Goal: Information Seeking & Learning: Find specific page/section

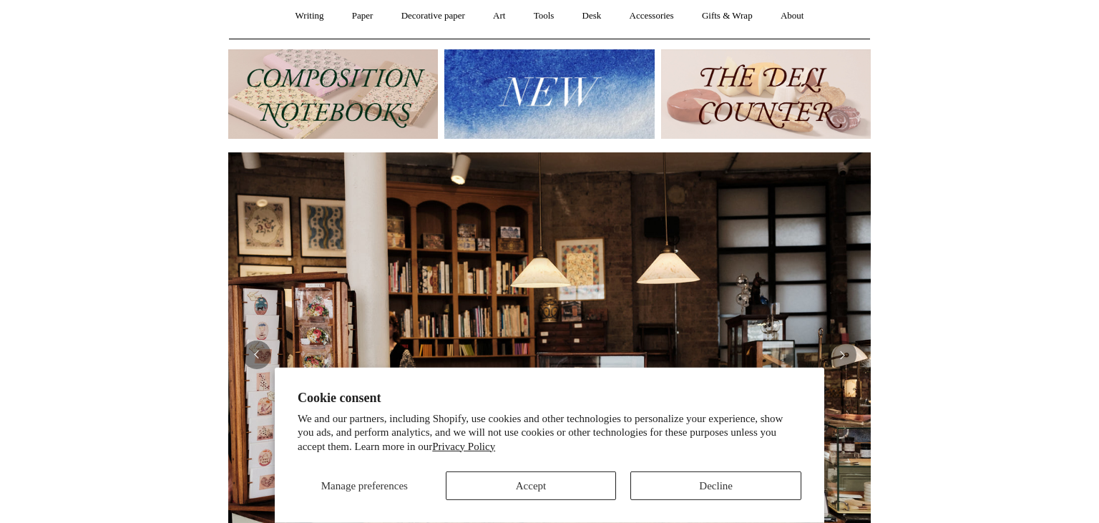
scroll to position [151, 0]
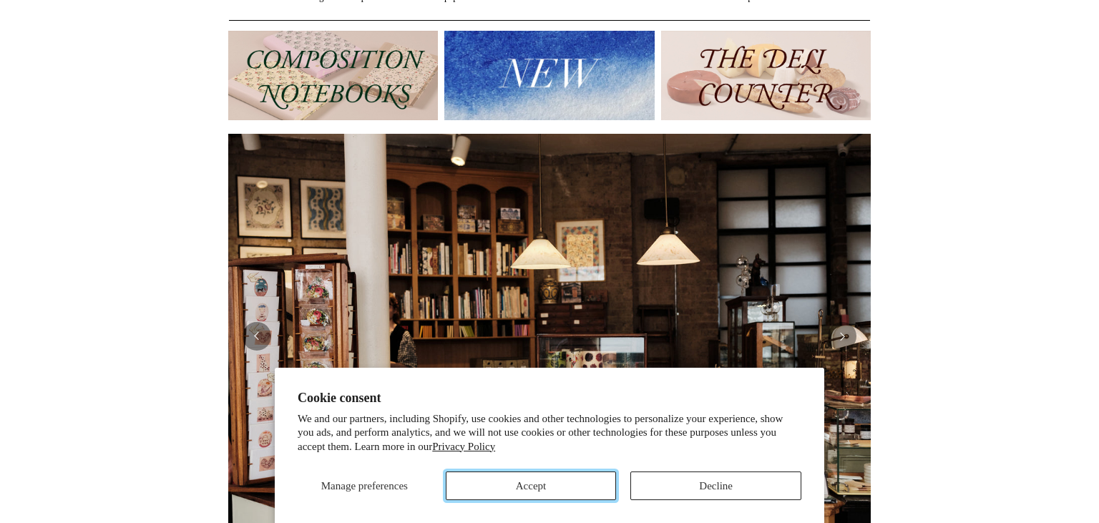
click at [563, 484] on button "Accept" at bounding box center [531, 485] width 171 height 29
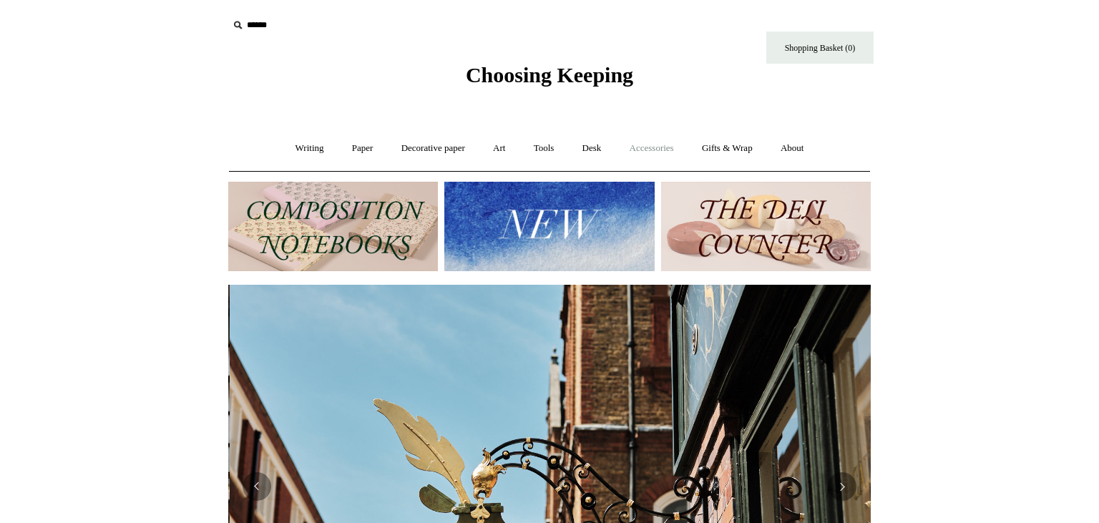
scroll to position [0, 642]
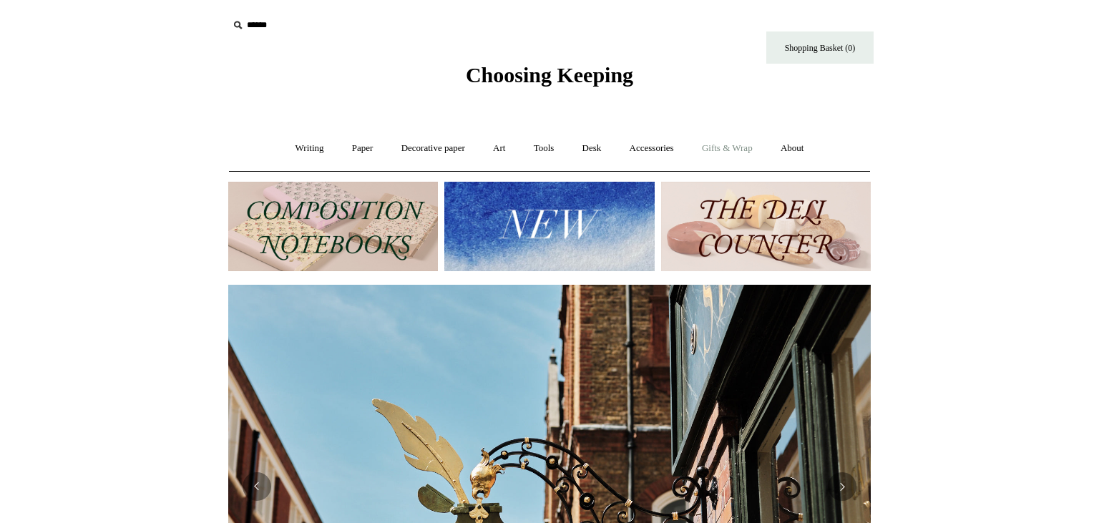
click at [722, 149] on link "Gifts & Wrap +" at bounding box center [727, 148] width 77 height 38
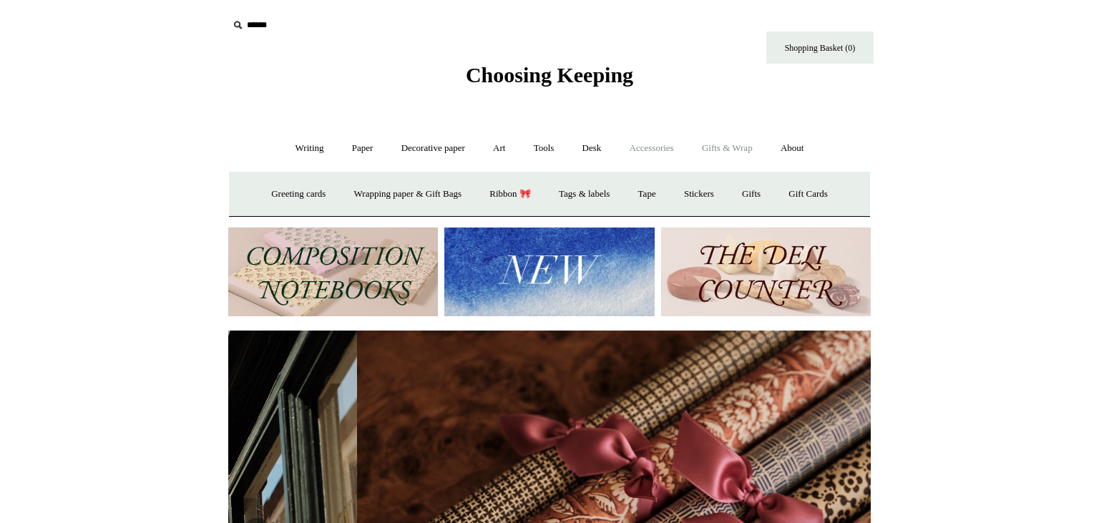
scroll to position [0, 1284]
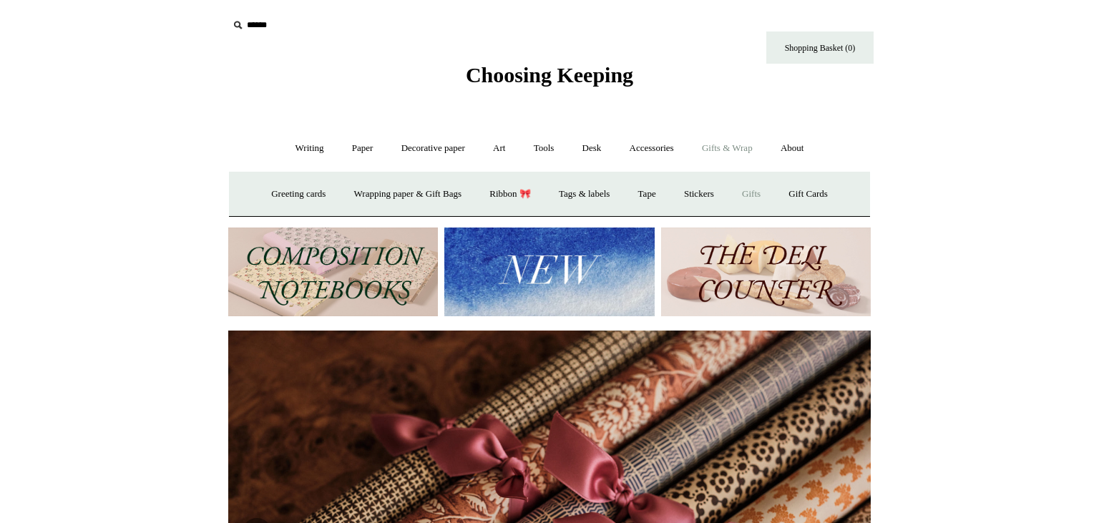
click at [767, 196] on link "Gifts +" at bounding box center [751, 194] width 44 height 38
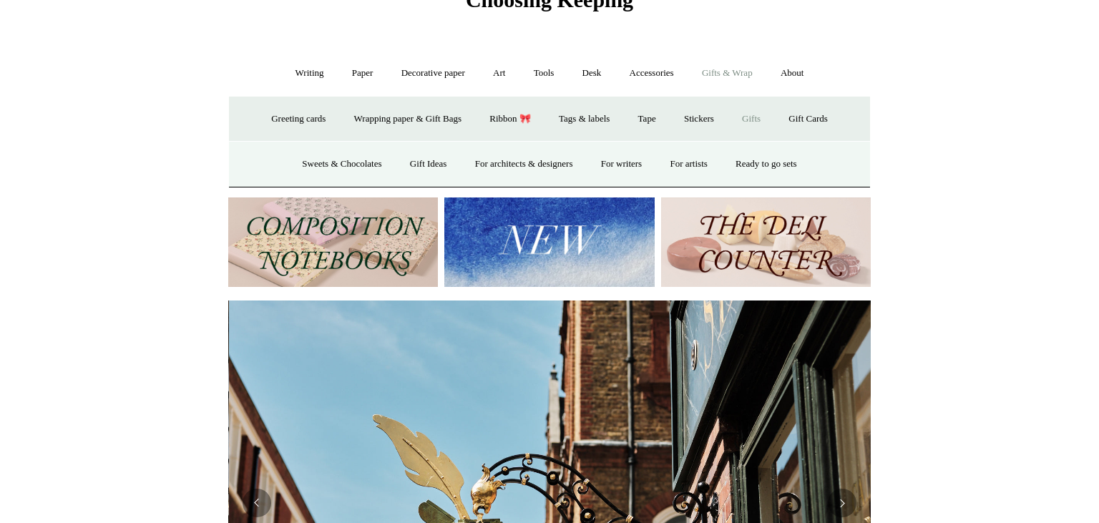
scroll to position [0, 642]
click at [762, 119] on link "Gifts -" at bounding box center [751, 119] width 44 height 38
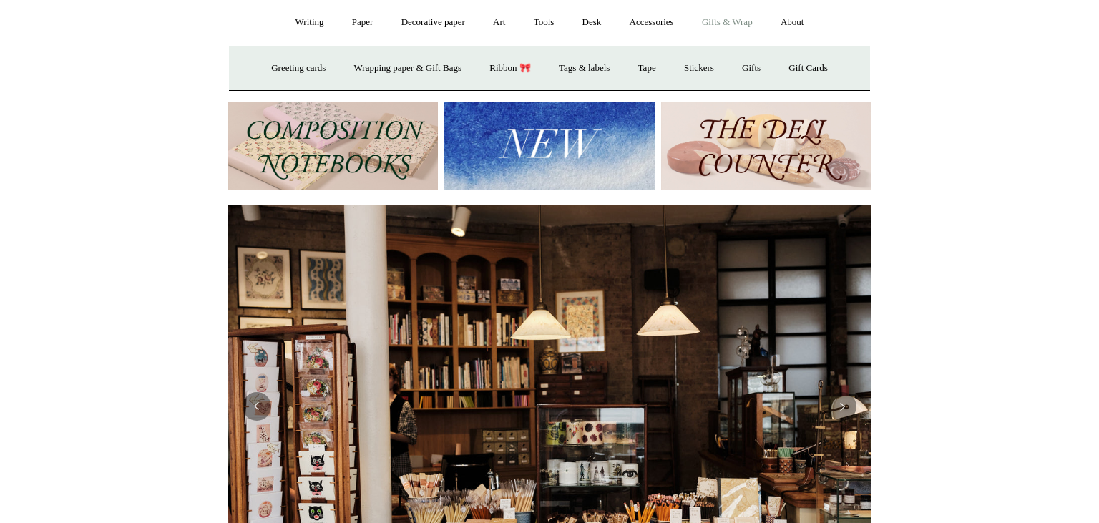
scroll to position [122, 0]
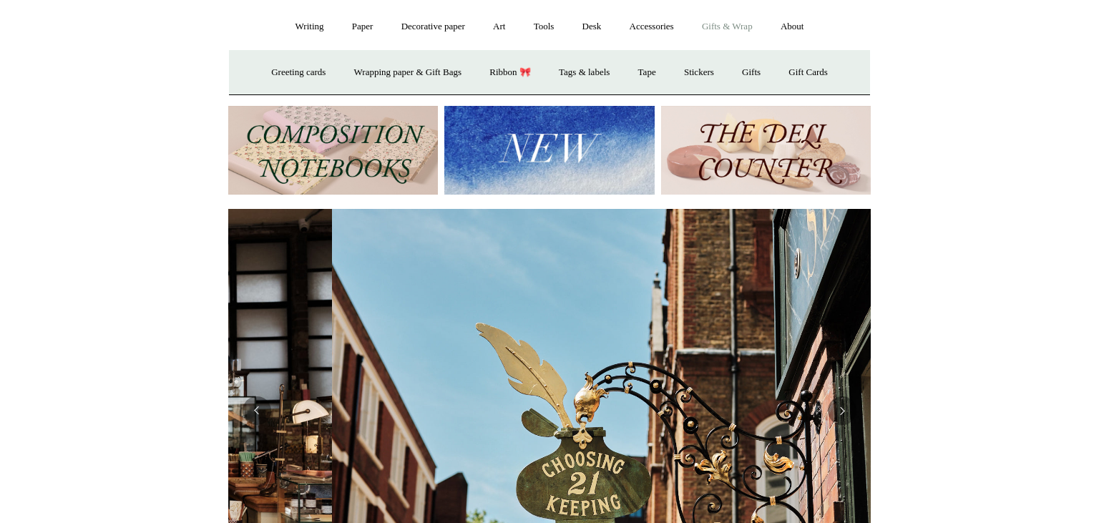
click at [539, 150] on img at bounding box center [549, 150] width 210 height 89
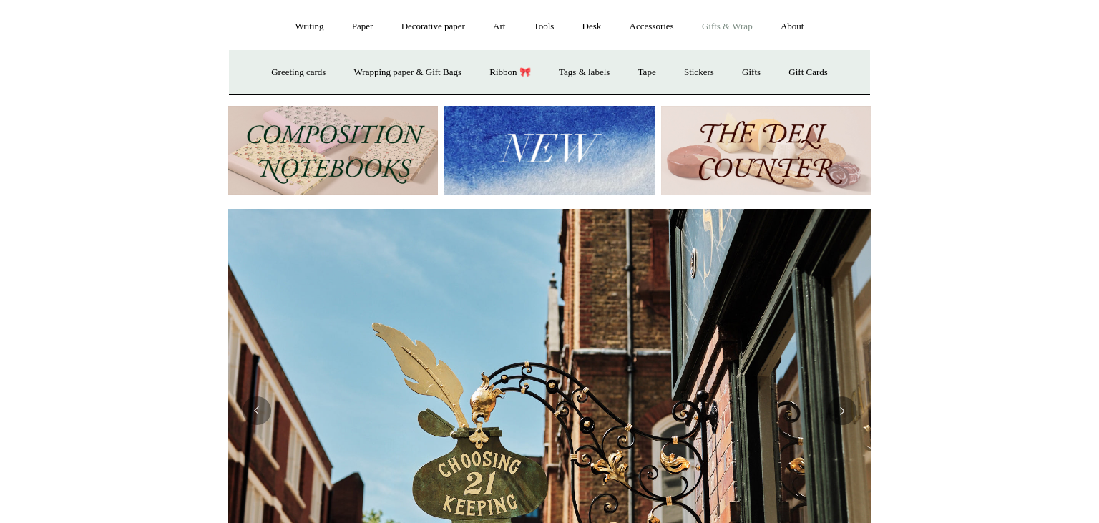
scroll to position [0, 642]
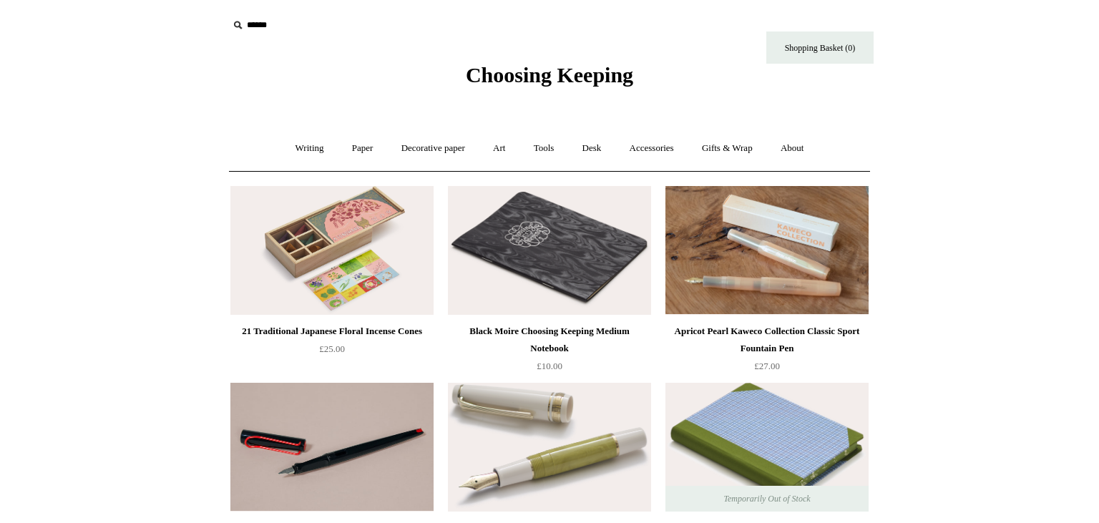
click at [239, 24] on icon at bounding box center [238, 25] width 16 height 16
click at [264, 31] on input "text" at bounding box center [316, 25] width 176 height 26
type input "**********"
click at [384, 12] on input "*" at bounding box center [391, 24] width 14 height 25
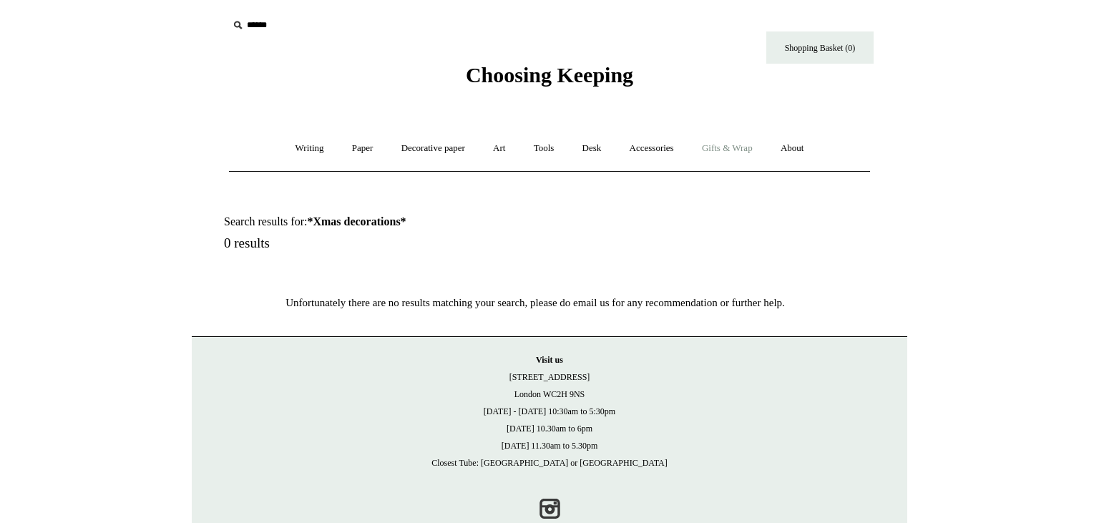
click at [731, 149] on link "Gifts & Wrap +" at bounding box center [727, 148] width 77 height 38
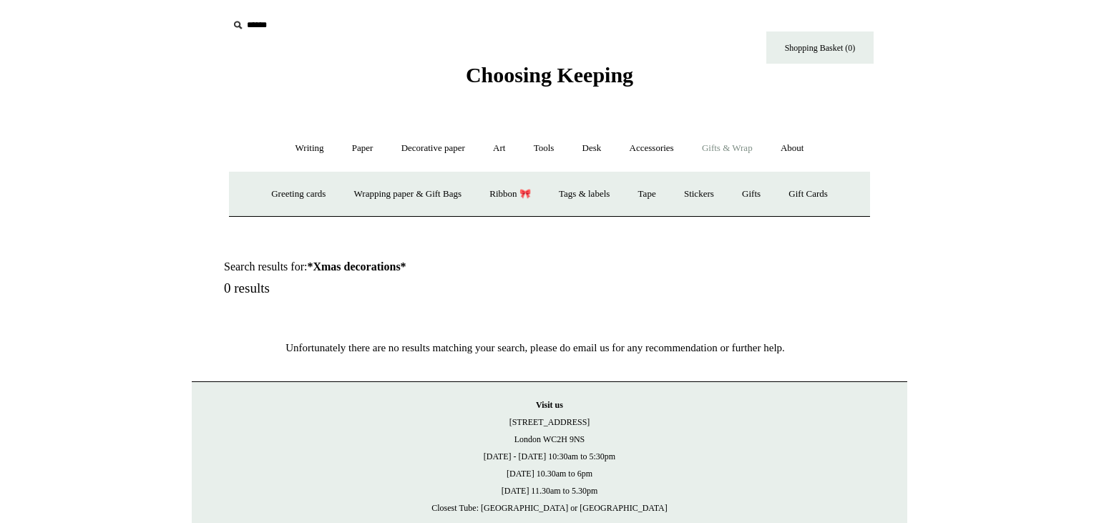
click at [238, 21] on icon at bounding box center [238, 25] width 16 height 16
click at [266, 26] on input "text" at bounding box center [316, 25] width 176 height 26
click at [338, 21] on input "text" at bounding box center [316, 25] width 176 height 26
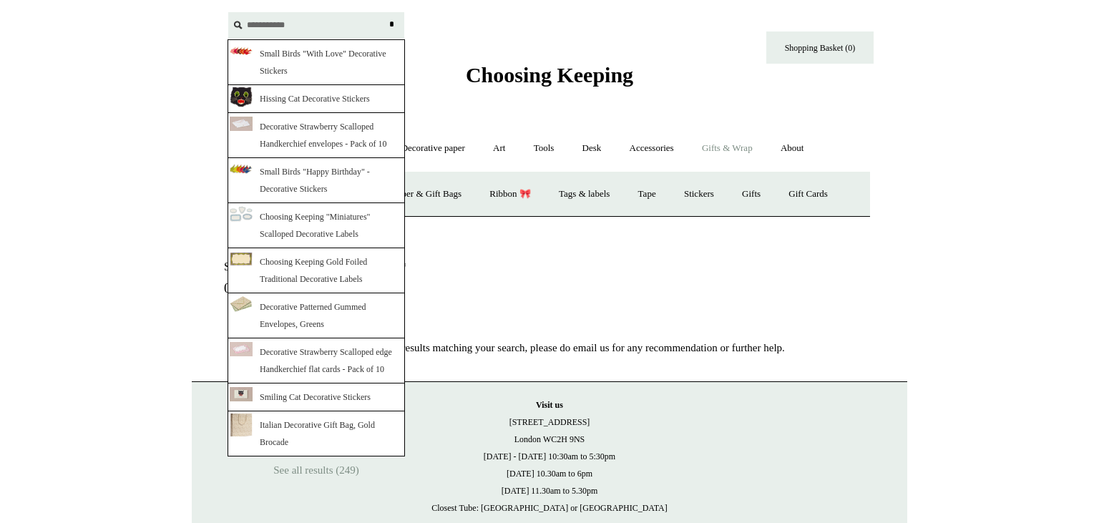
type input "**********"
drag, startPoint x: 714, startPoint y: 64, endPoint x: 702, endPoint y: 34, distance: 31.5
click at [714, 62] on div "Choosing Keeping" at bounding box center [549, 44] width 715 height 88
